Goal: Entertainment & Leisure: Consume media (video, audio)

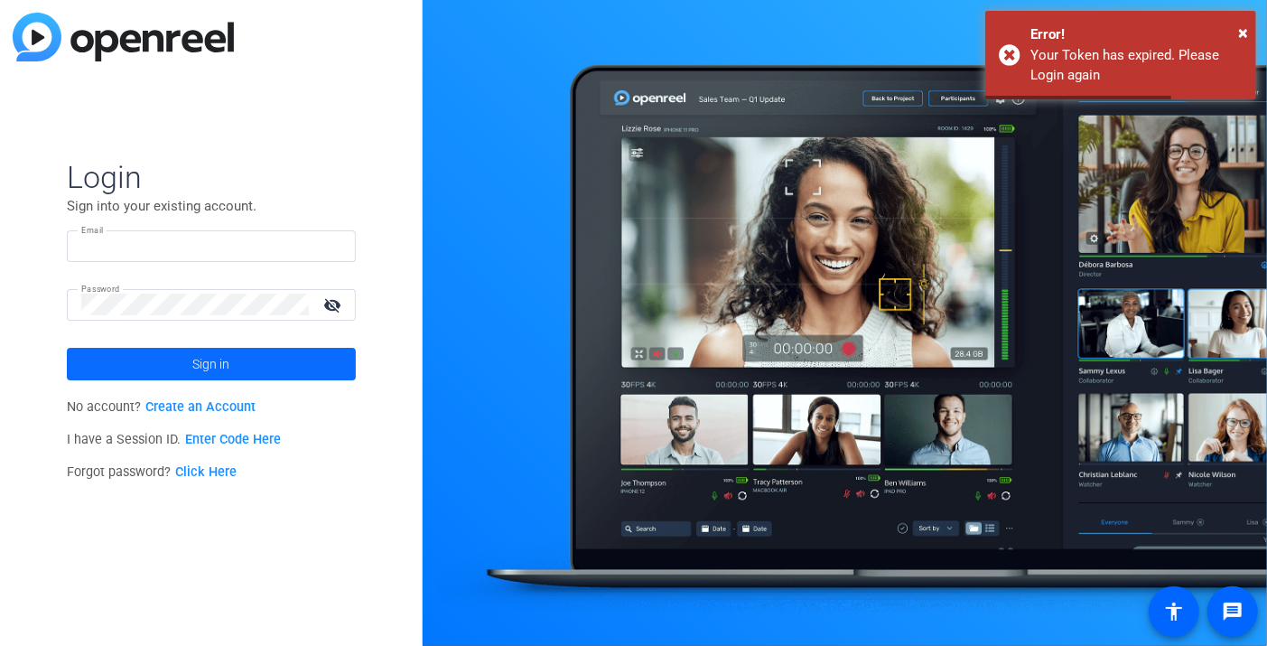
type input "[EMAIL_ADDRESS][PERSON_NAME][DOMAIN_NAME]"
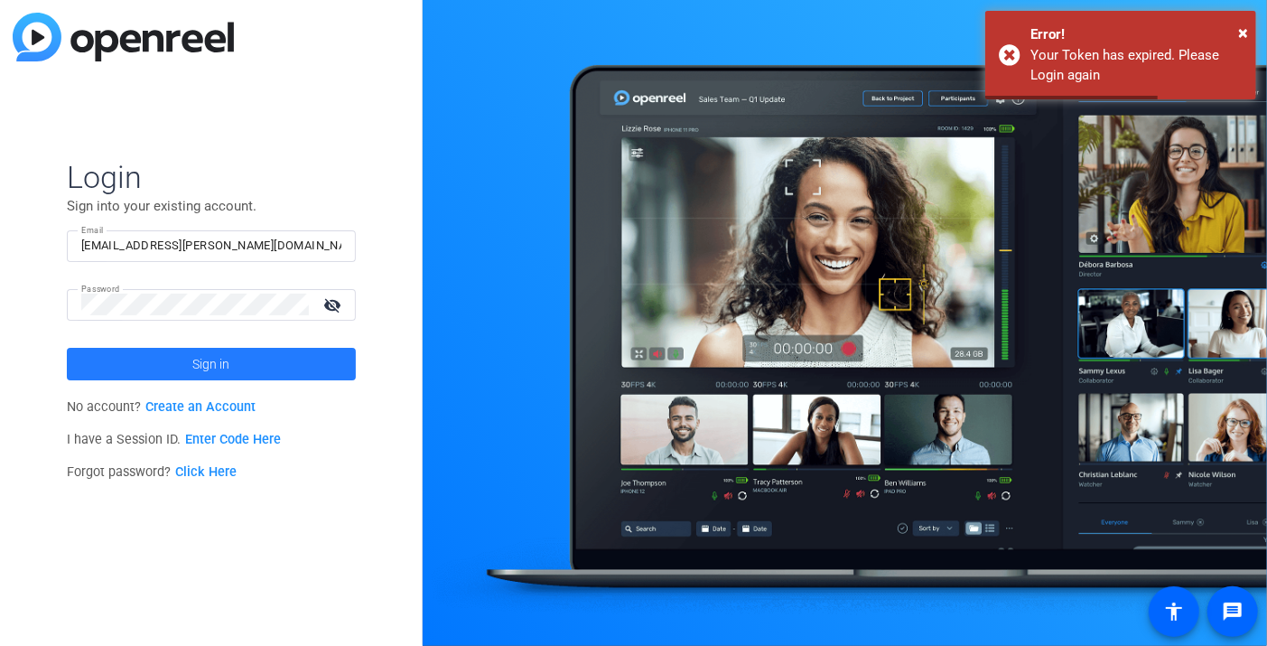
click at [170, 373] on span at bounding box center [211, 363] width 289 height 43
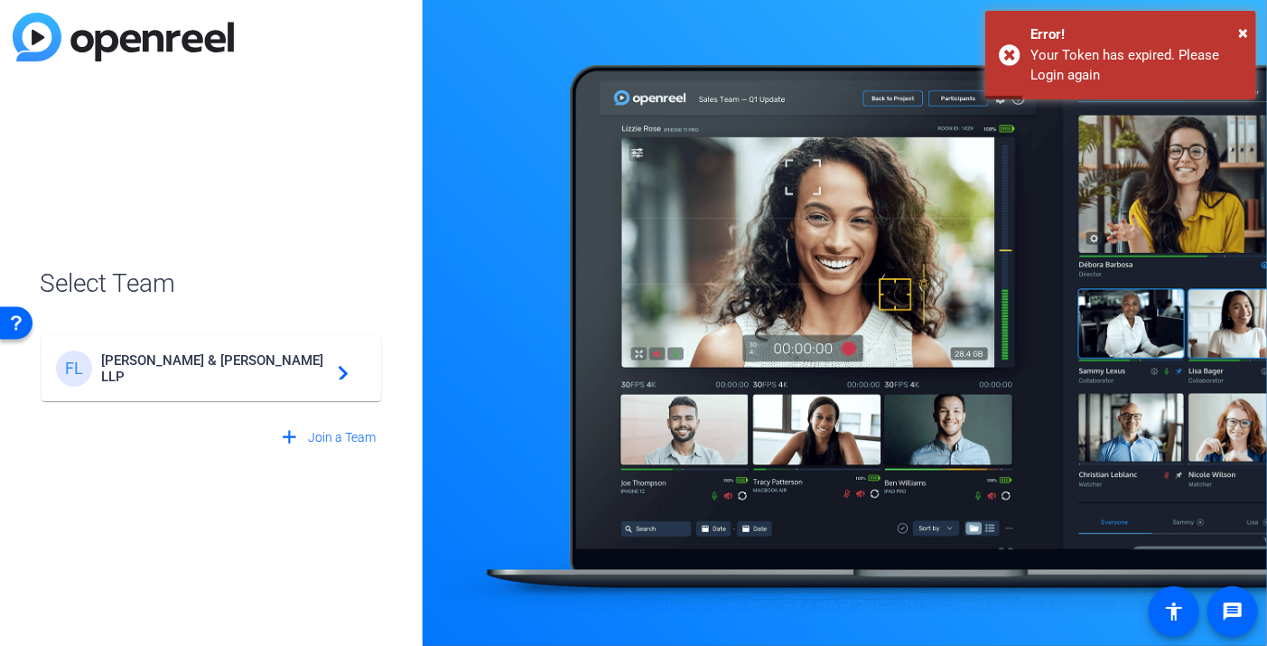
click at [175, 371] on span "[PERSON_NAME] & [PERSON_NAME] LLP" at bounding box center [214, 368] width 226 height 33
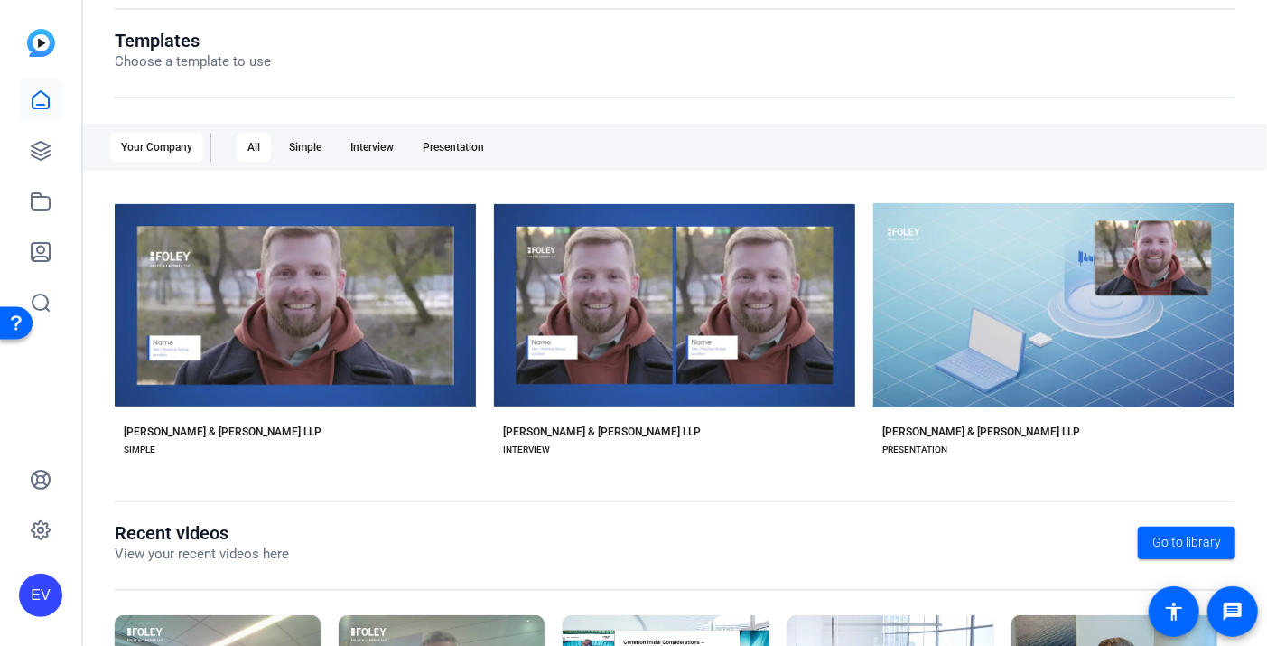
scroll to position [369, 0]
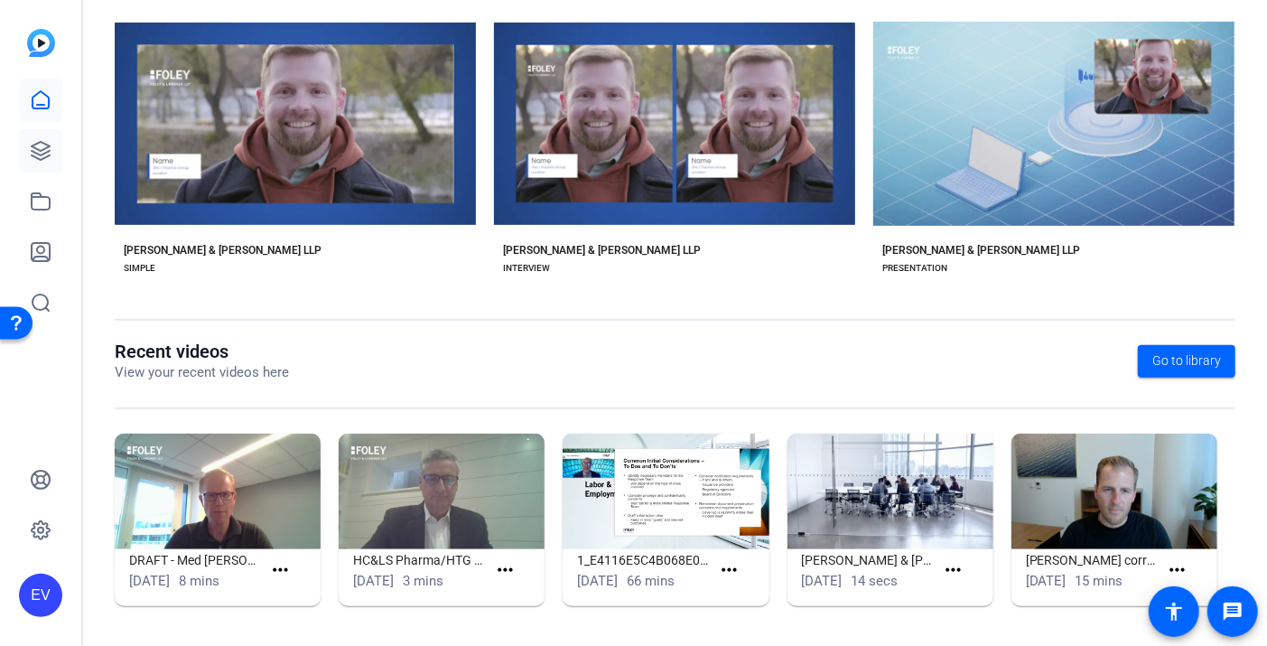
click at [41, 154] on icon at bounding box center [41, 151] width 18 height 18
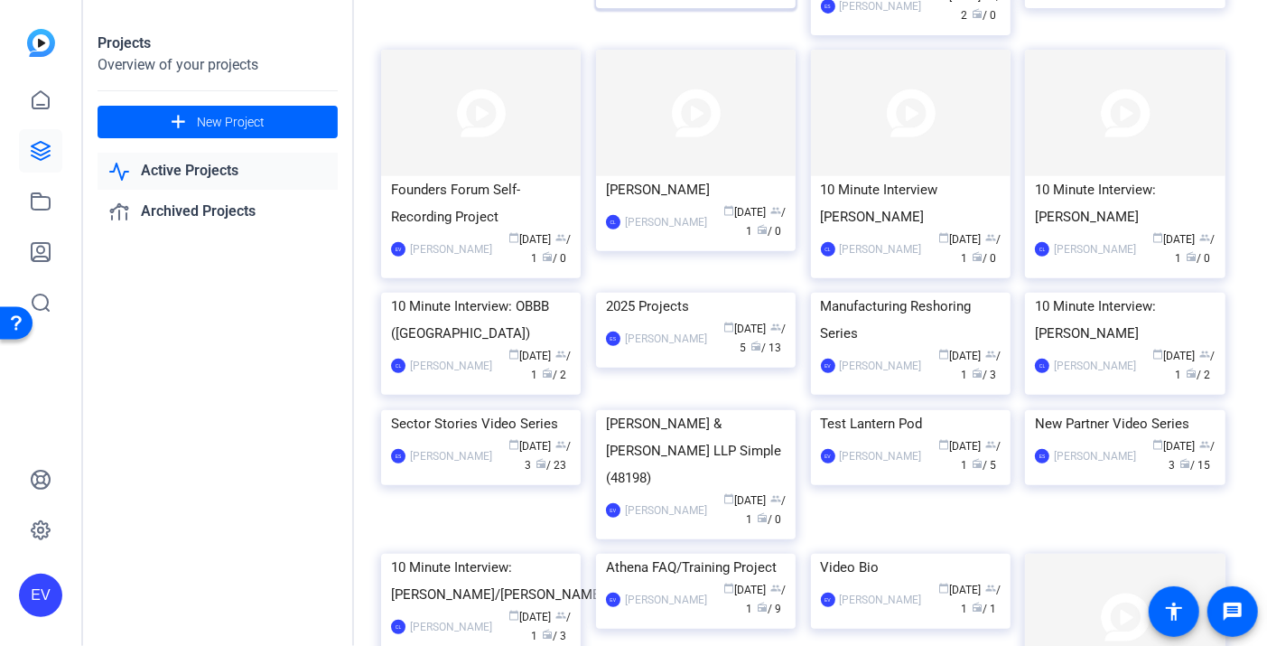
scroll to position [329, 0]
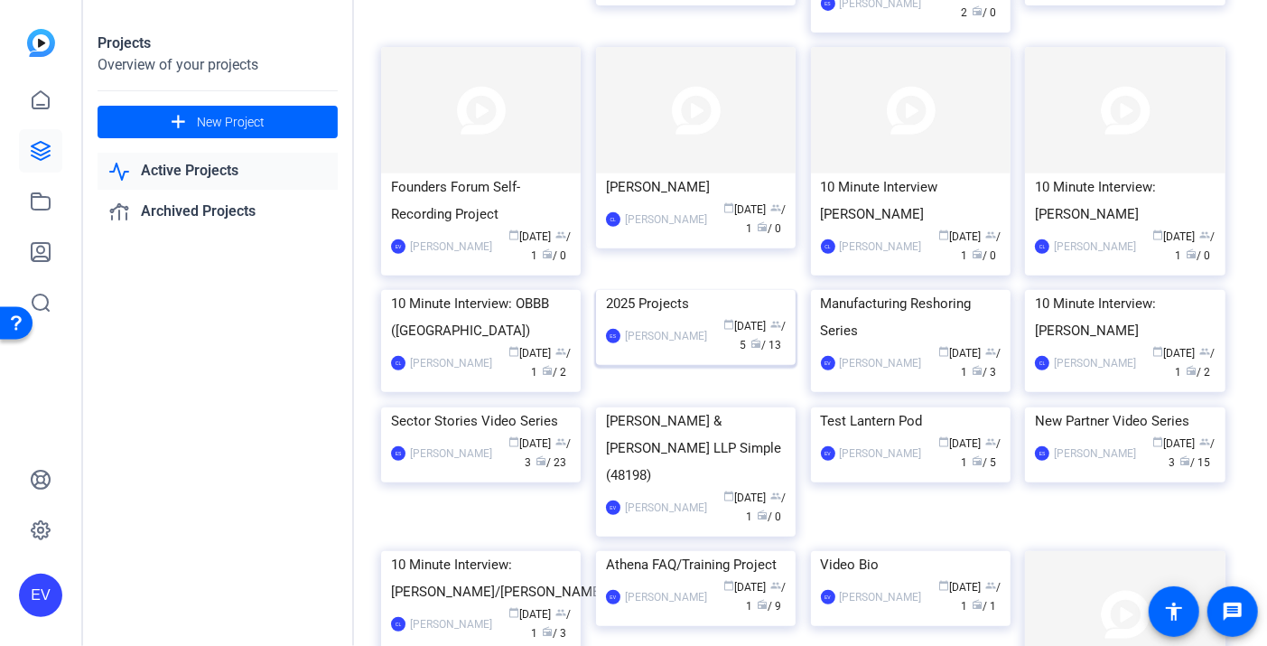
click at [716, 355] on div "calendar_today [DATE] group / 5 radio / 13" at bounding box center [751, 336] width 70 height 38
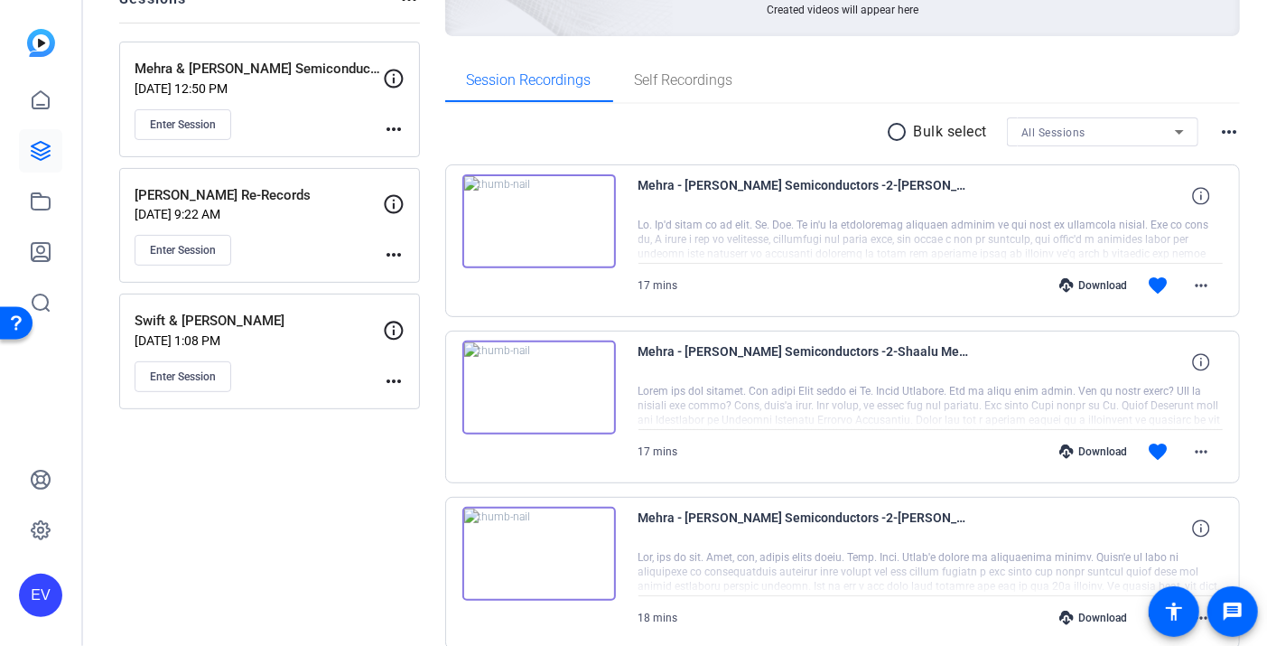
scroll to position [257, 0]
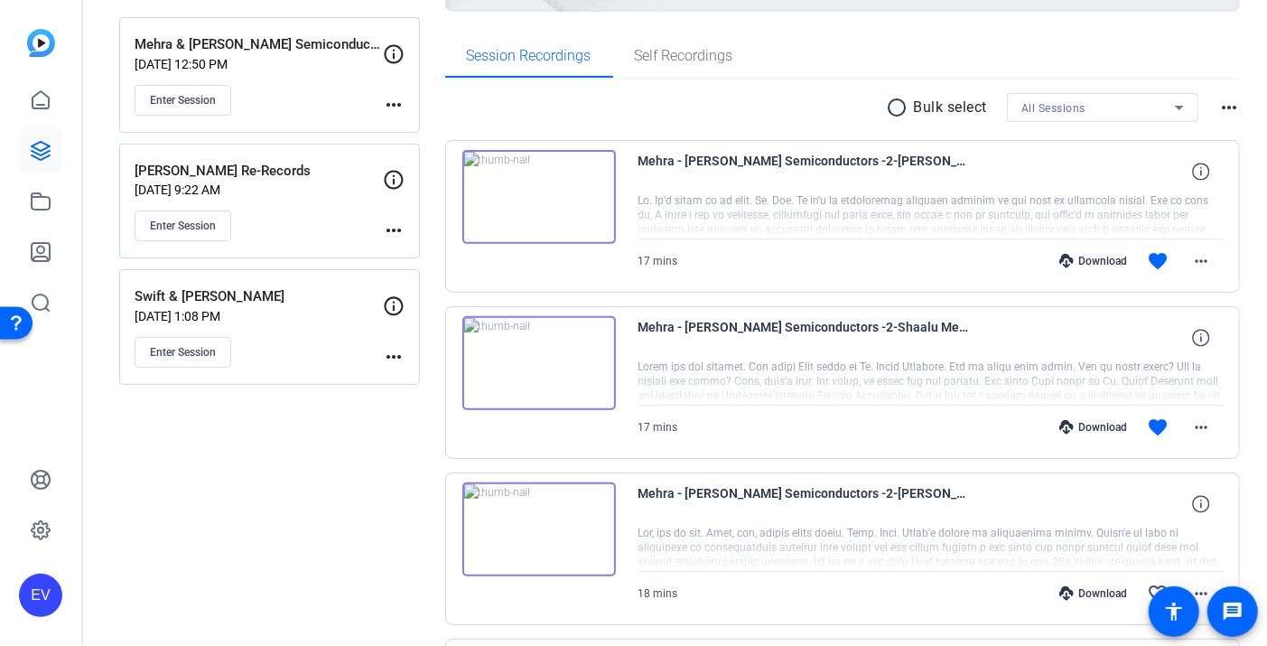
click at [542, 196] on img at bounding box center [539, 197] width 154 height 94
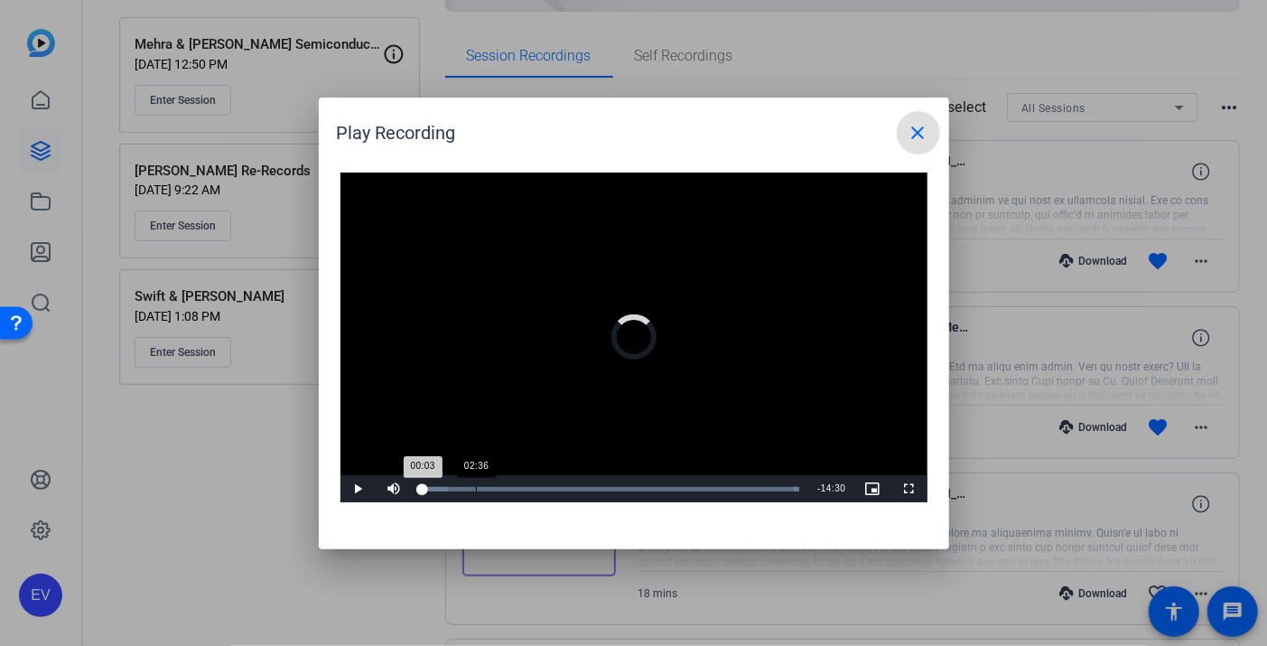
click at [497, 491] on div "Loaded : 100.00% 02:36 00:03" at bounding box center [611, 488] width 397 height 27
click at [359, 489] on span "Video Player" at bounding box center [359, 489] width 36 height 0
click at [915, 132] on mat-icon "close" at bounding box center [919, 133] width 22 height 22
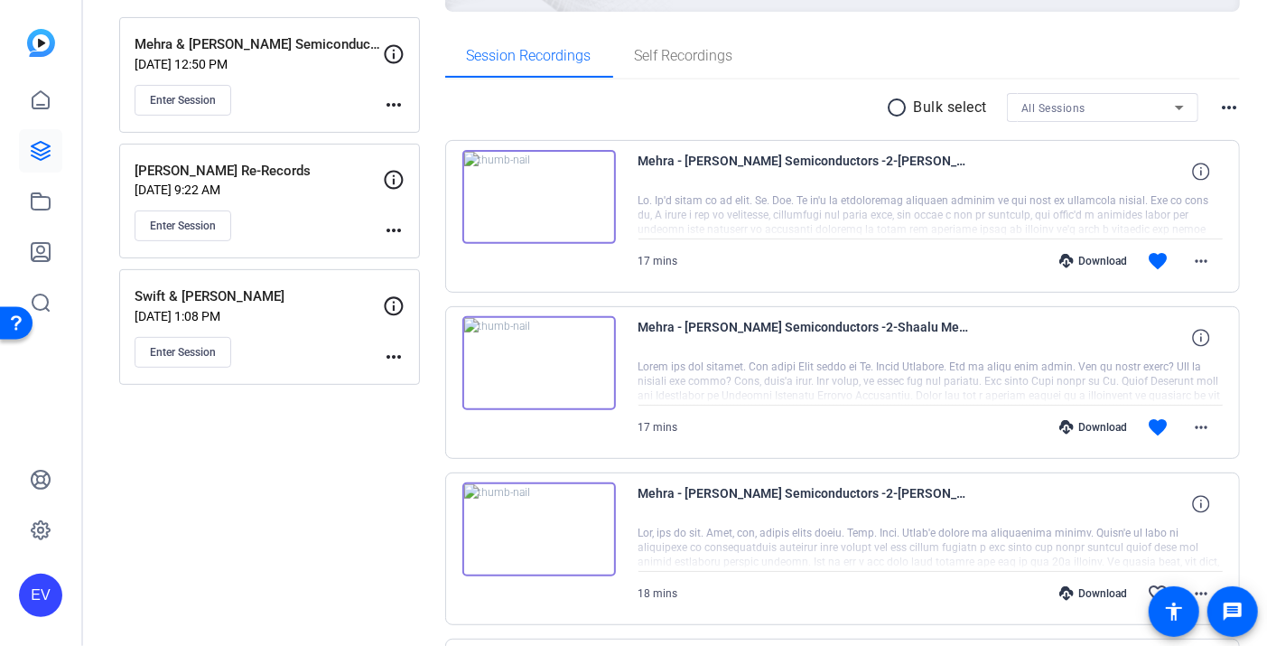
click at [531, 357] on img at bounding box center [539, 363] width 154 height 94
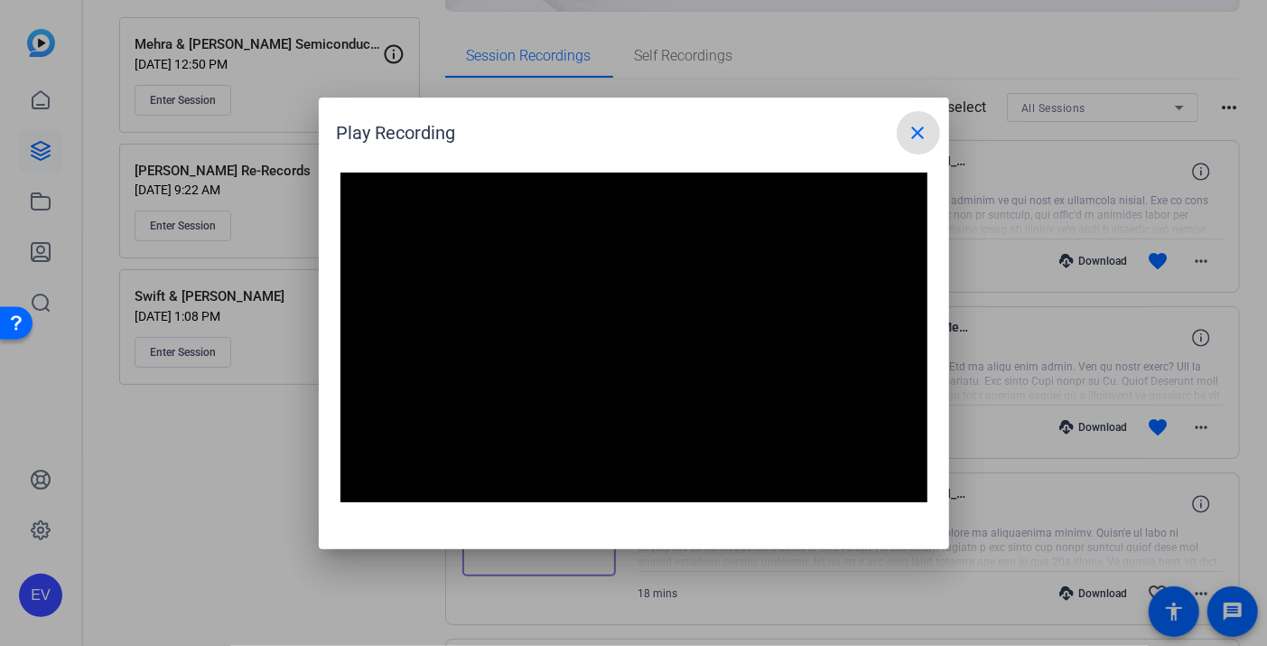
click at [611, 530] on div "Video Player is loading. Play Video Pause Mute Current Time 0:10 / Duration 17:…" at bounding box center [634, 351] width 630 height 395
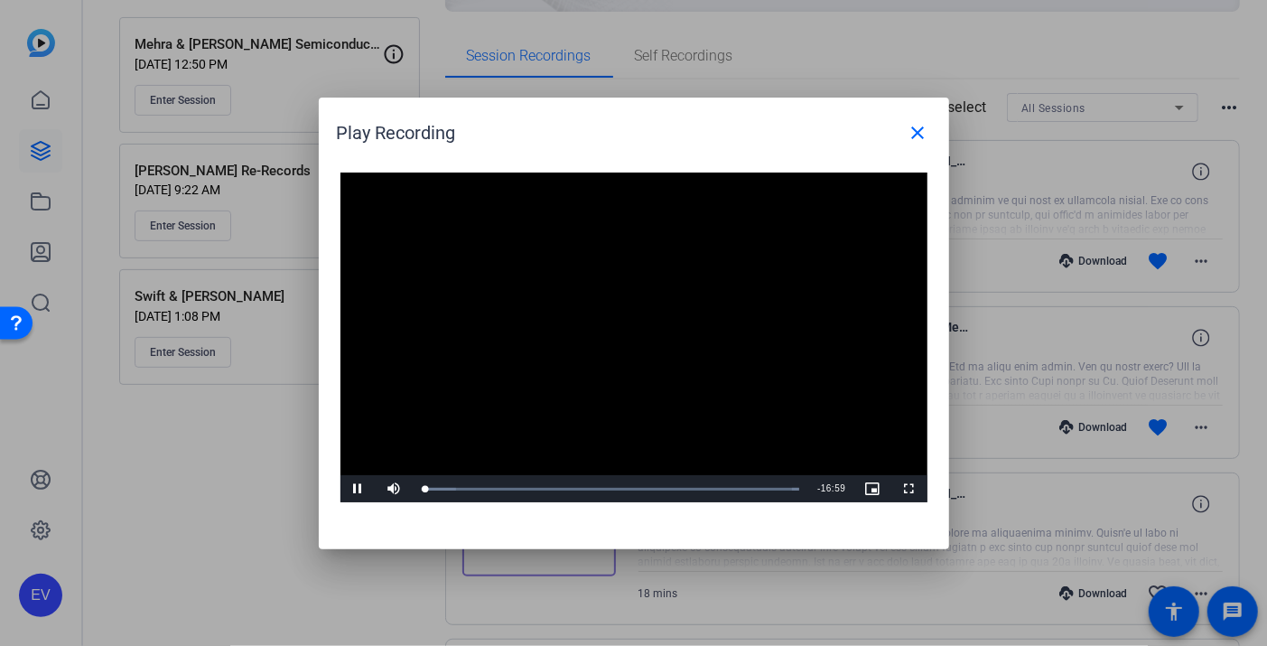
click at [614, 137] on div "Play Recording close" at bounding box center [638, 132] width 603 height 43
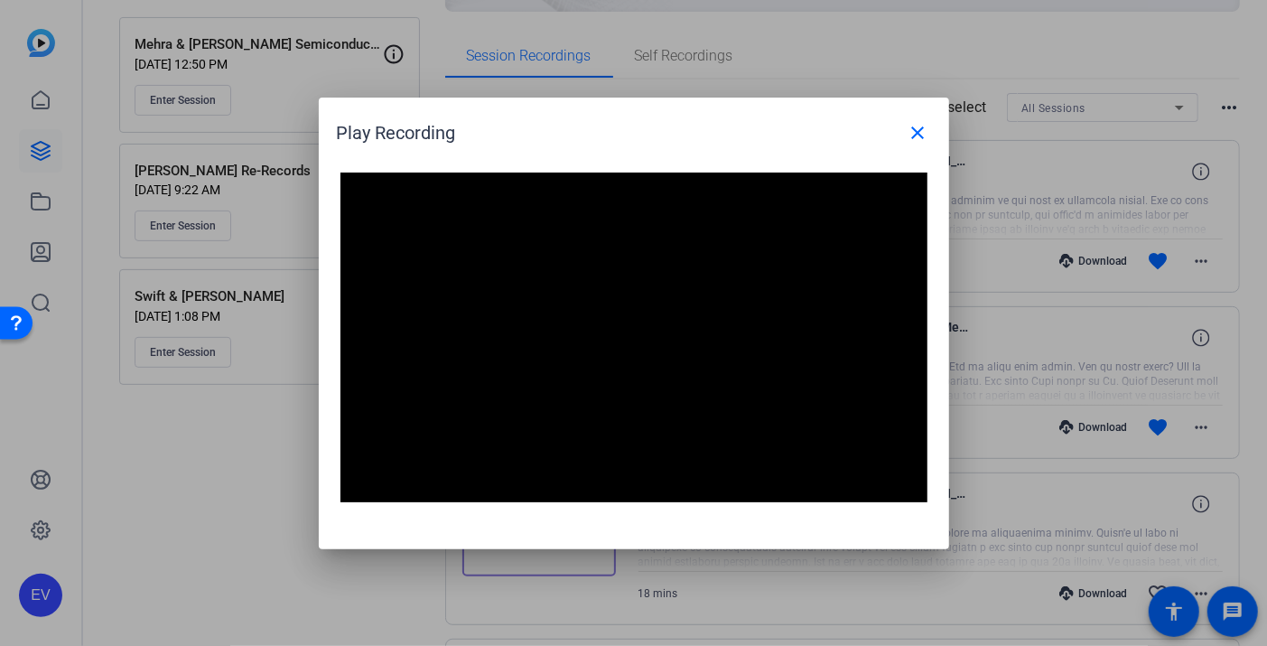
click at [614, 137] on div "Play Recording close" at bounding box center [638, 132] width 603 height 43
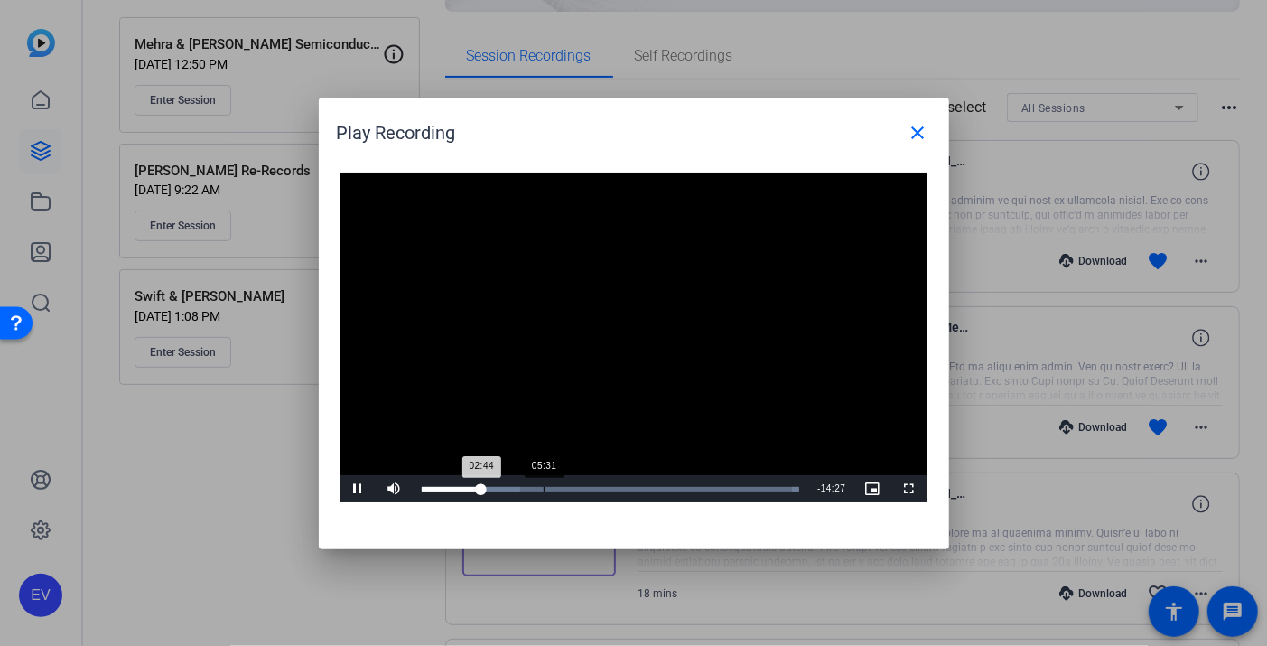
click at [544, 490] on div "05:31" at bounding box center [544, 489] width 1 height 5
click at [921, 131] on mat-icon "close" at bounding box center [919, 133] width 22 height 22
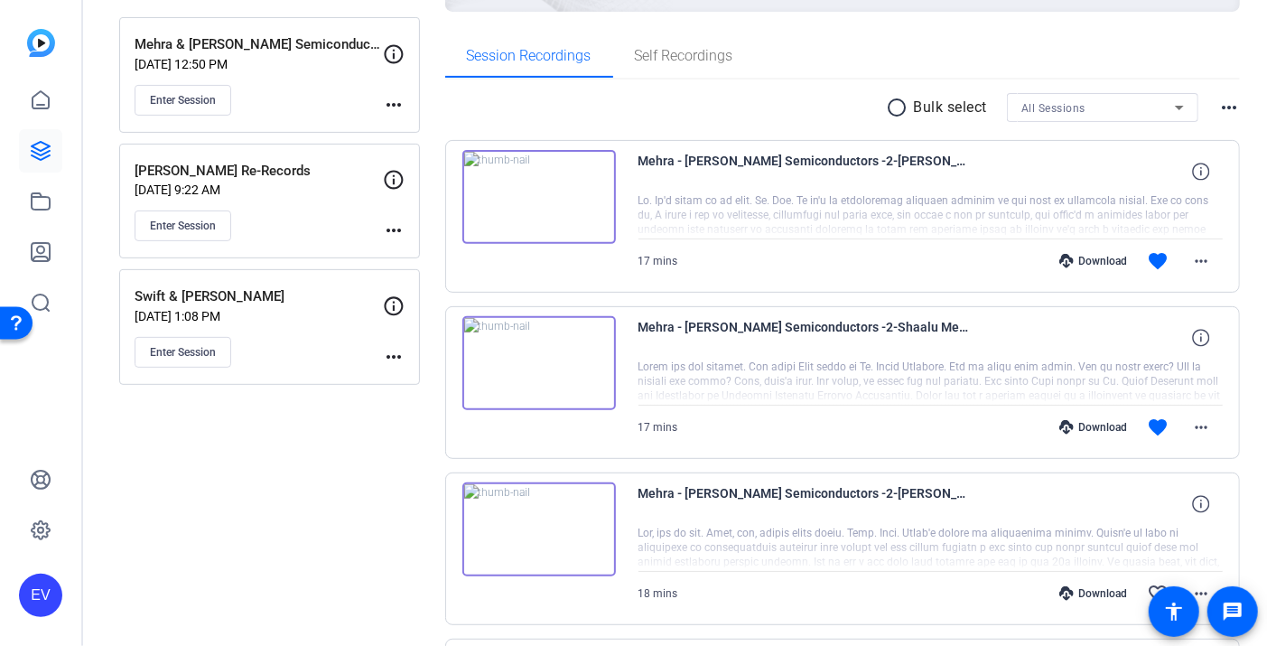
click at [536, 195] on img at bounding box center [539, 197] width 154 height 94
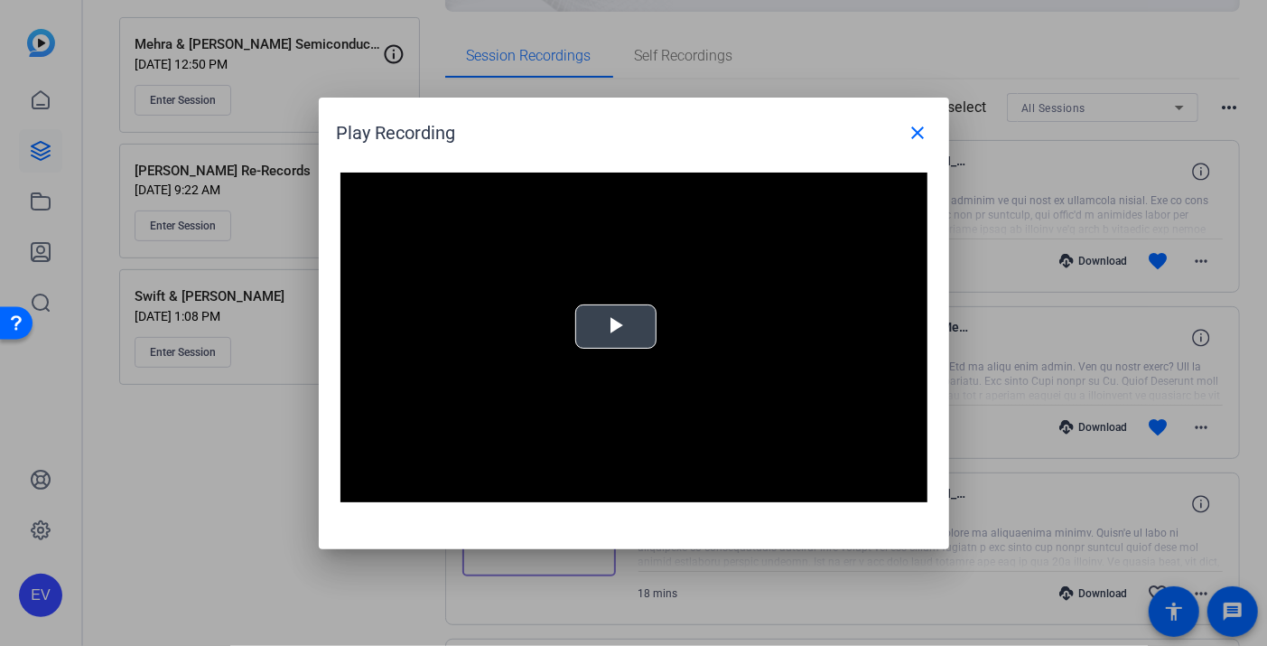
click at [616, 326] on span "Video Player" at bounding box center [616, 326] width 0 height 0
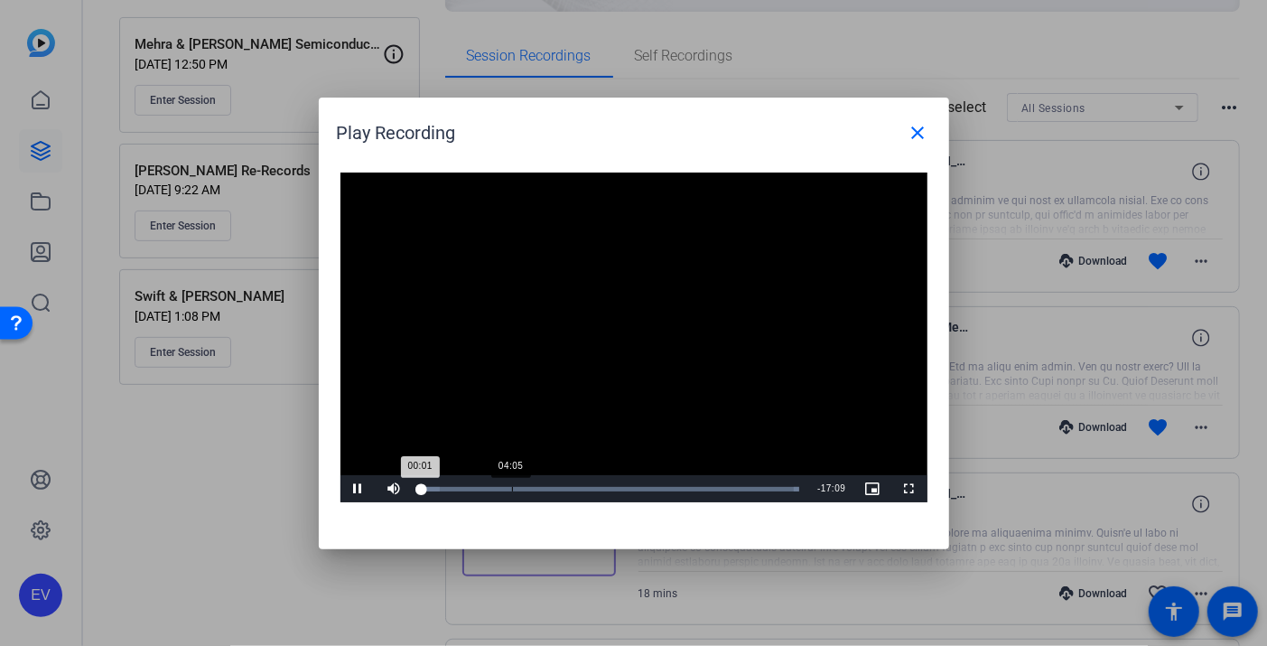
click at [518, 490] on div "Loaded : 100.00% 04:05 00:01" at bounding box center [611, 489] width 378 height 5
click at [631, 490] on div "Loaded : 100.00% 09:30 04:26" at bounding box center [611, 489] width 378 height 5
click at [920, 135] on mat-icon "close" at bounding box center [919, 133] width 22 height 22
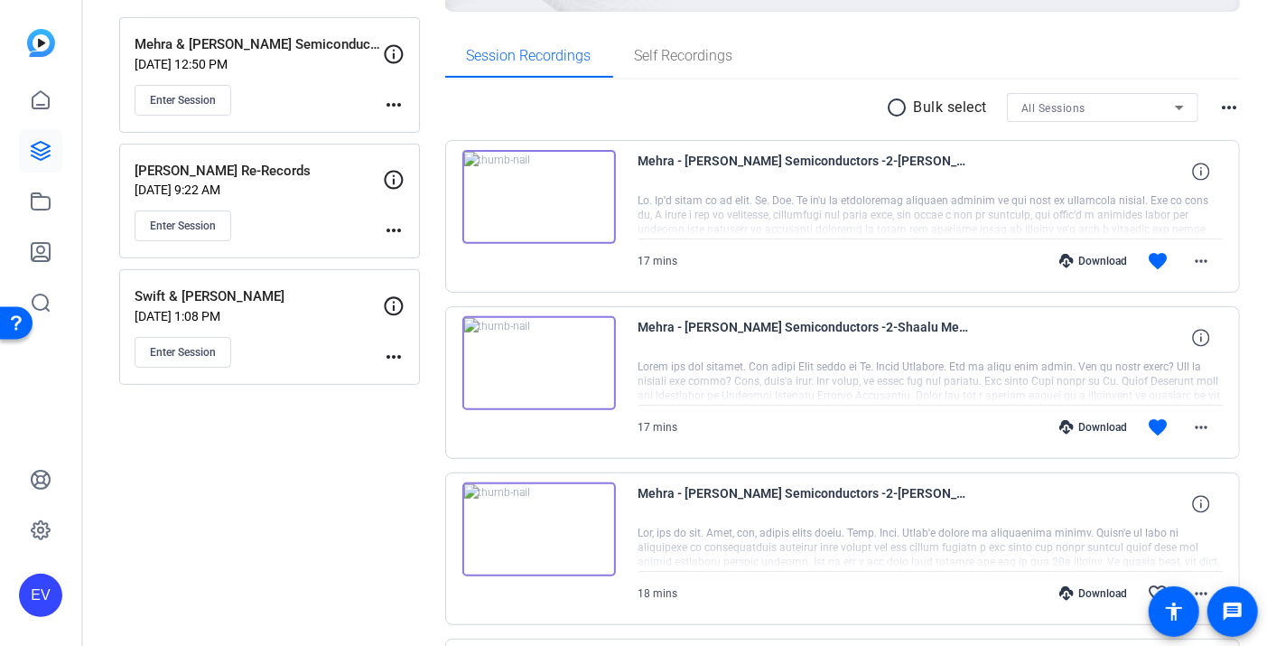
click at [537, 365] on img at bounding box center [539, 363] width 154 height 94
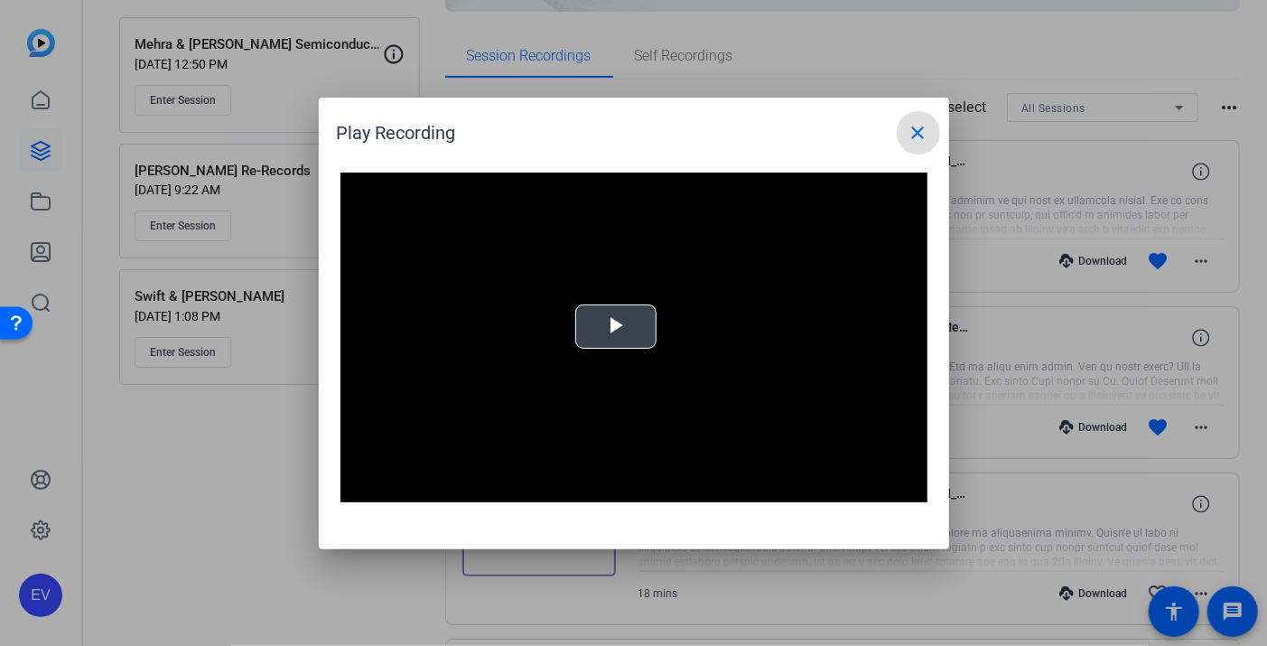
click at [616, 326] on span "Video Player" at bounding box center [616, 326] width 0 height 0
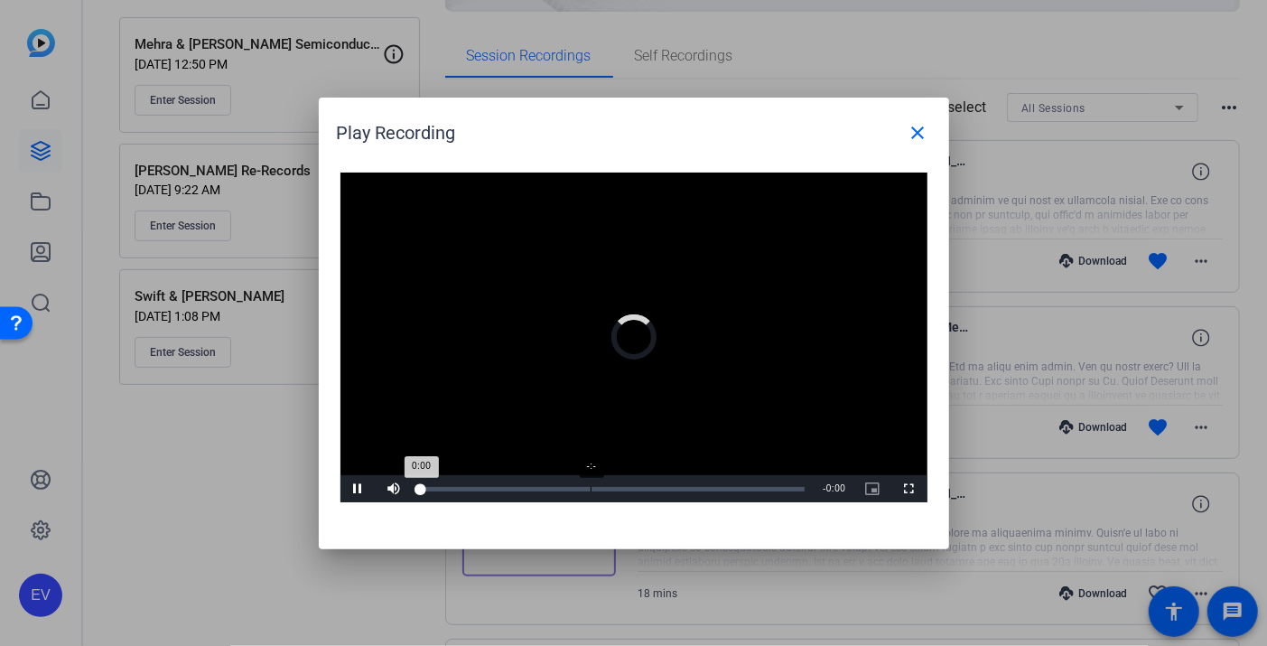
click at [591, 487] on div "-:-" at bounding box center [591, 489] width 1 height 5
click at [659, 490] on div "Loaded : 100.00% 10:44 00:00" at bounding box center [611, 488] width 397 height 27
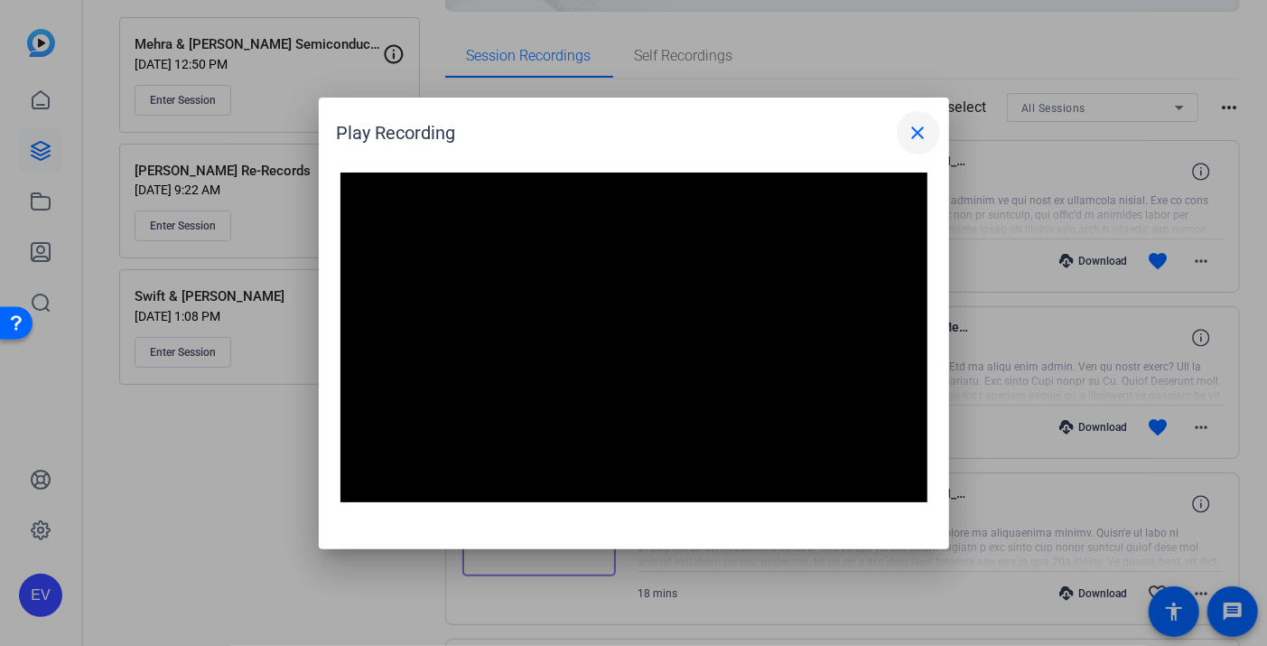
click at [923, 134] on mat-icon "close" at bounding box center [919, 133] width 22 height 22
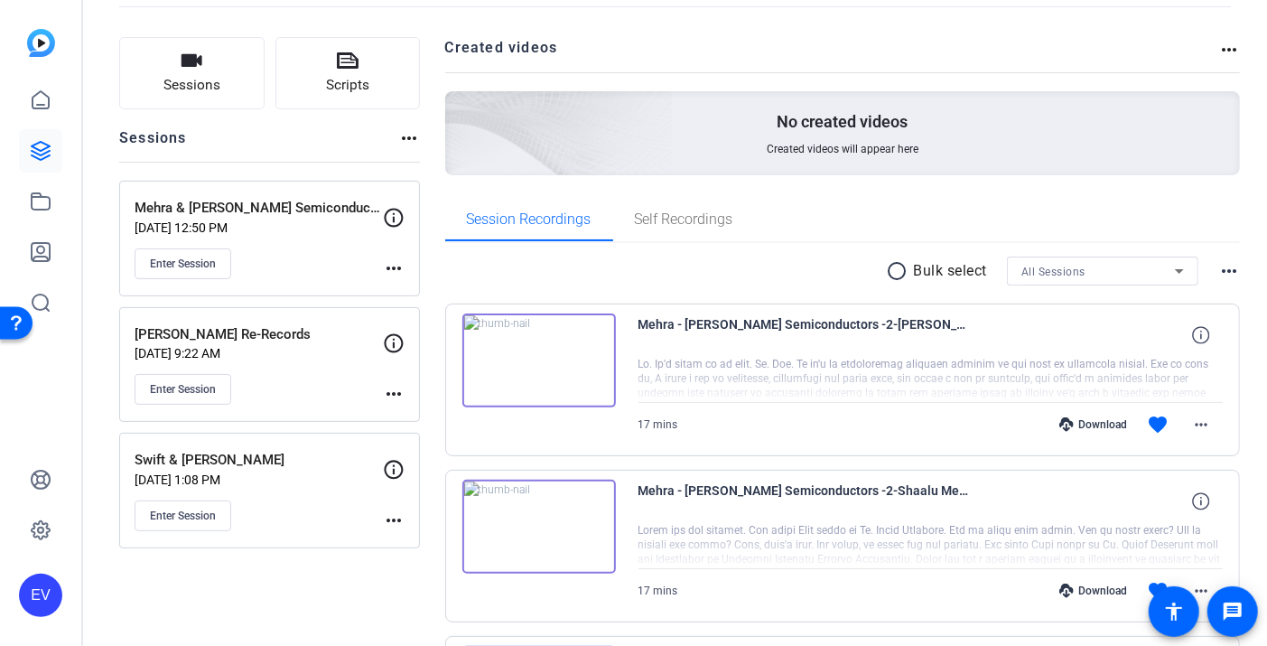
scroll to position [86, 0]
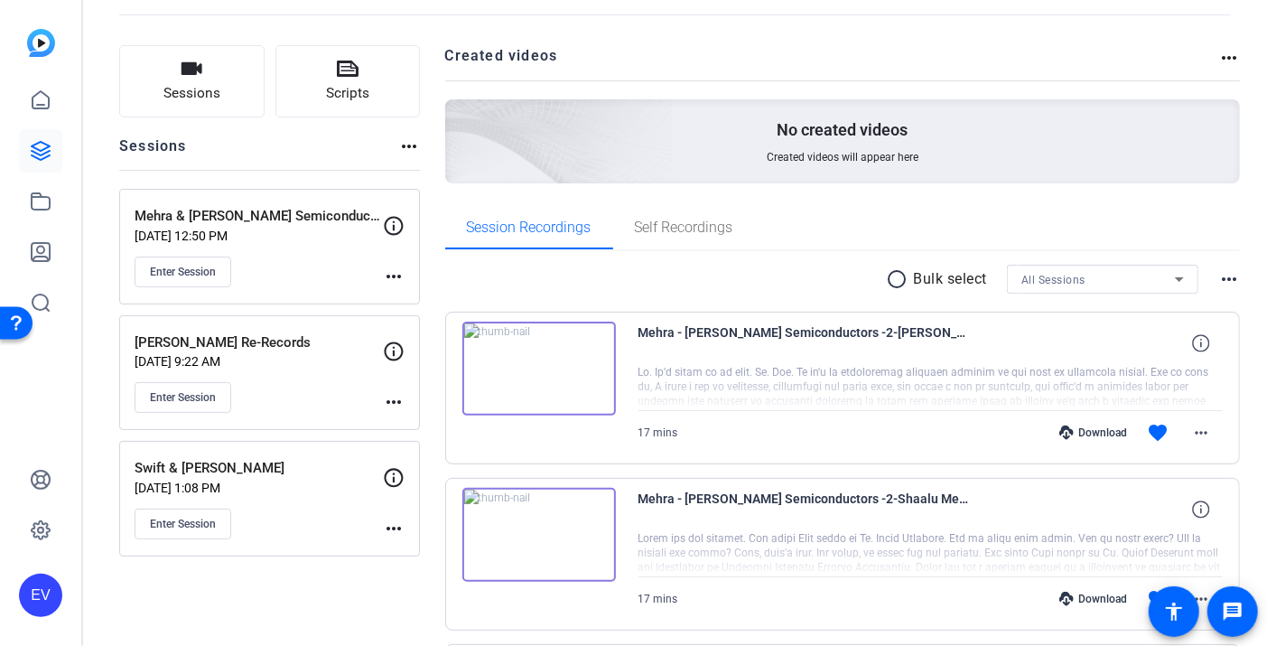
click at [591, 541] on img at bounding box center [539, 535] width 154 height 94
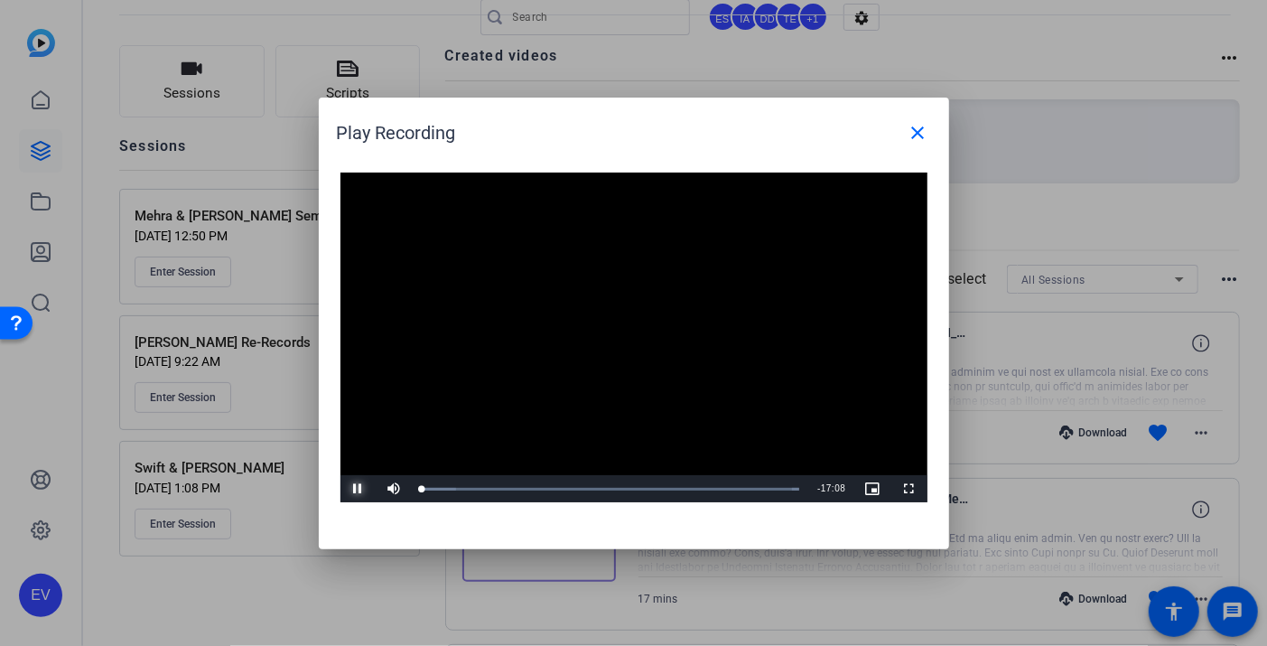
click at [355, 489] on span "Video Player" at bounding box center [359, 489] width 36 height 0
click at [924, 132] on mat-icon "close" at bounding box center [919, 133] width 22 height 22
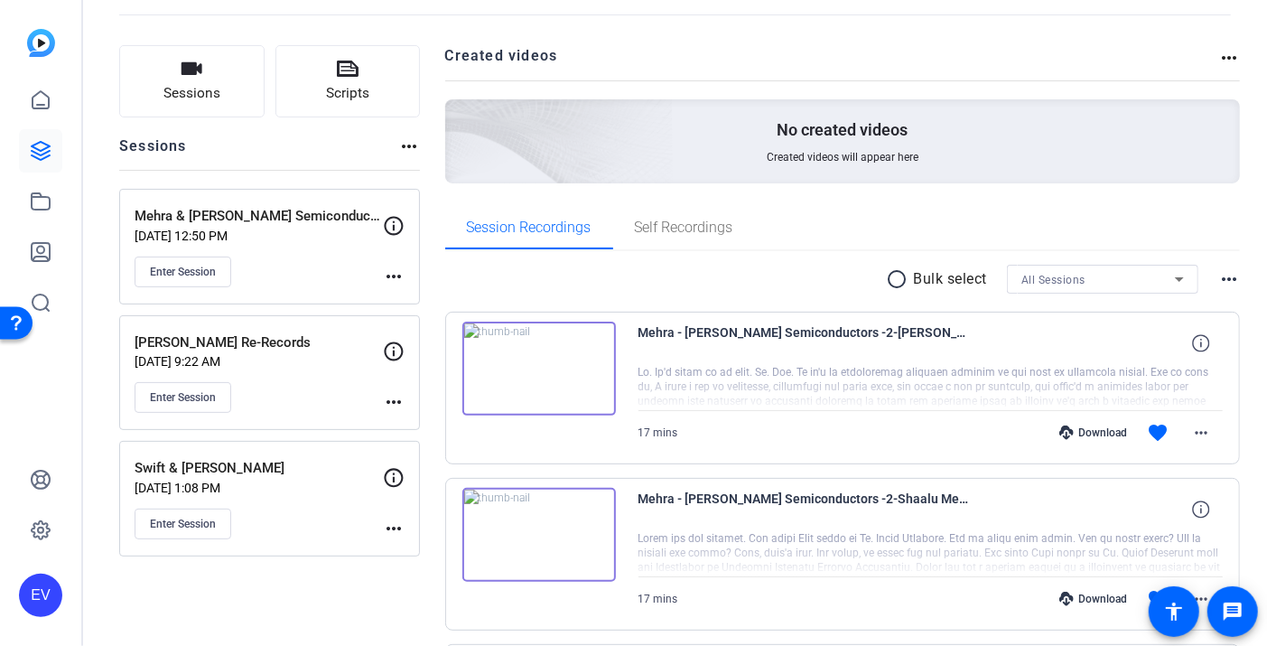
click at [903, 28] on openreel-divider-bar at bounding box center [675, 9] width 1112 height 55
click at [537, 369] on img at bounding box center [539, 369] width 154 height 94
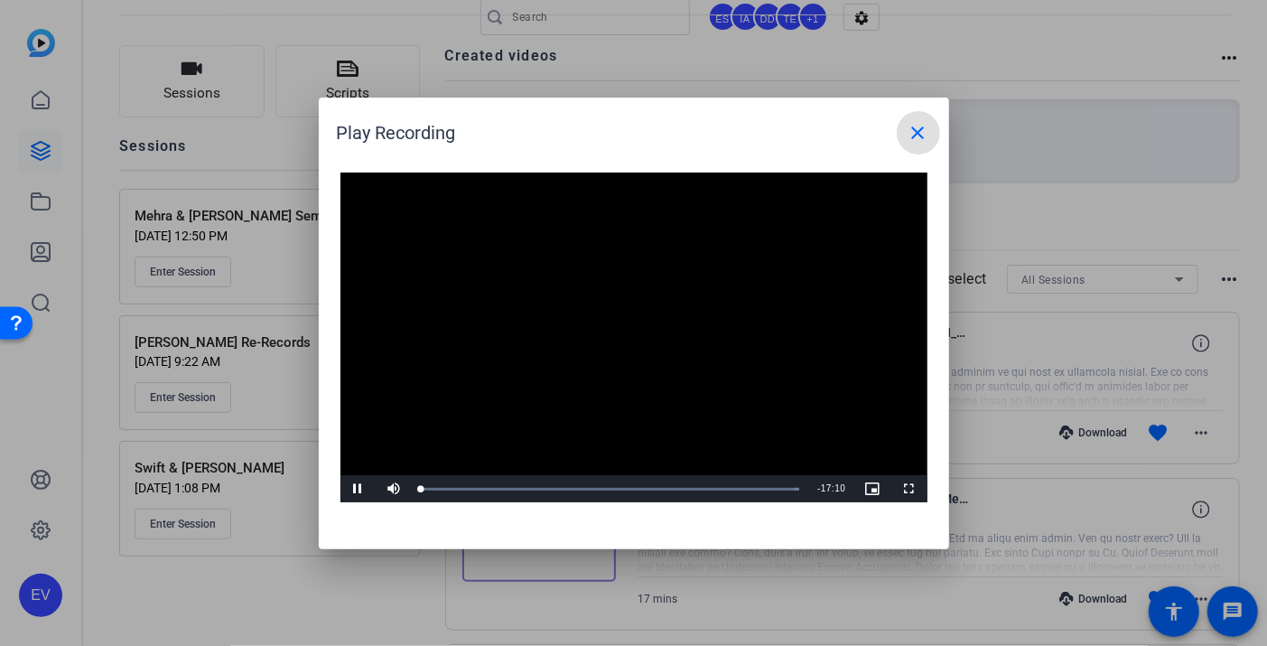
click at [628, 333] on video "Video Player" at bounding box center [634, 338] width 587 height 331
click at [583, 488] on div "07:17" at bounding box center [583, 489] width 1 height 5
click at [361, 489] on span "Video Player" at bounding box center [359, 489] width 36 height 0
click at [919, 135] on mat-icon "close" at bounding box center [919, 133] width 22 height 22
